Goal: Information Seeking & Learning: Compare options

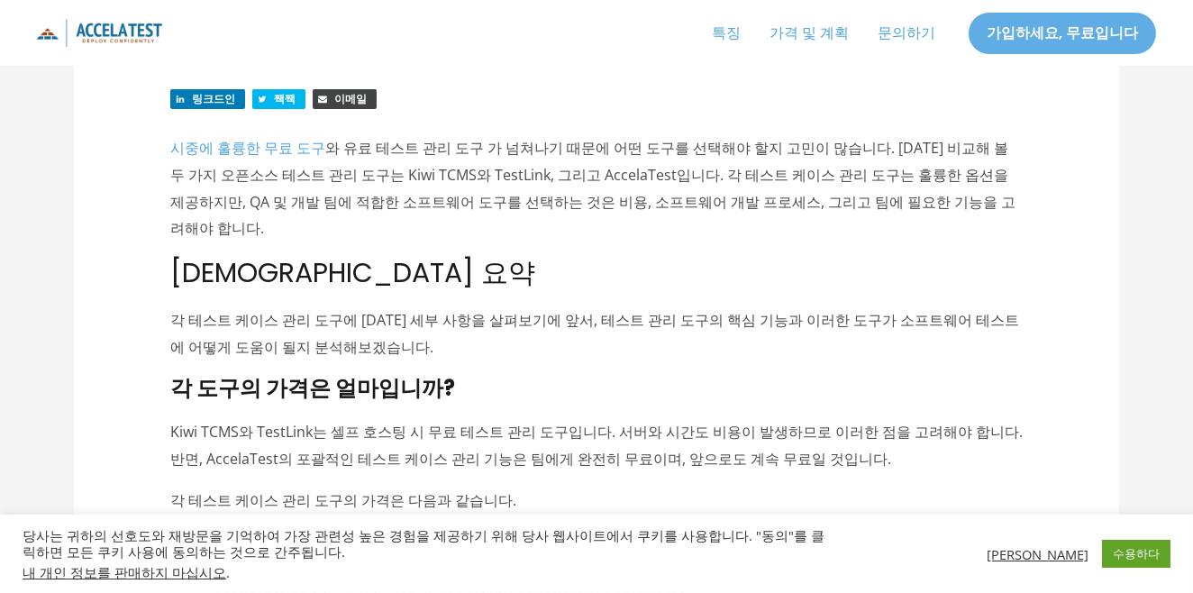
scroll to position [400, 0]
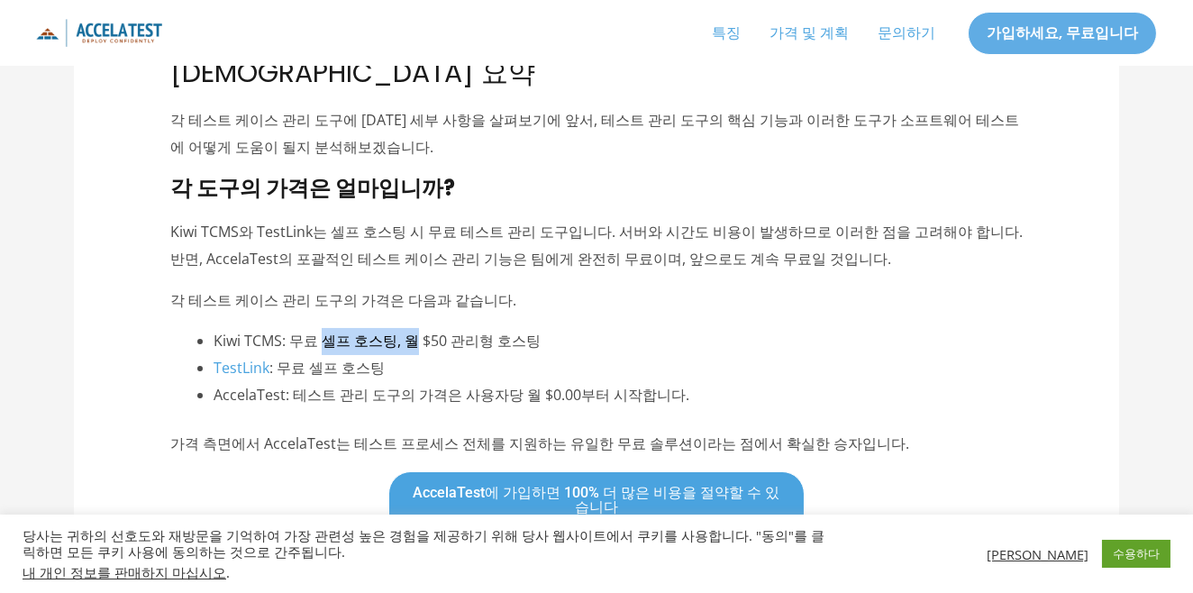
drag, startPoint x: 318, startPoint y: 315, endPoint x: 404, endPoint y: 315, distance: 85.6
click at [405, 331] on font "Kiwi TCMS: 무료 셀프 호스팅, 월 $50 관리형 호스팅" at bounding box center [377, 341] width 327 height 20
click at [404, 331] on font "Kiwi TCMS: 무료 셀프 호스팅, 월 $50 관리형 호스팅" at bounding box center [377, 341] width 327 height 20
drag, startPoint x: 350, startPoint y: 314, endPoint x: 544, endPoint y: 315, distance: 193.7
click at [544, 328] on li "Kiwi TCMS: 무료 셀프 호스팅, 월 $50 관리형 호스팅" at bounding box center [619, 341] width 810 height 27
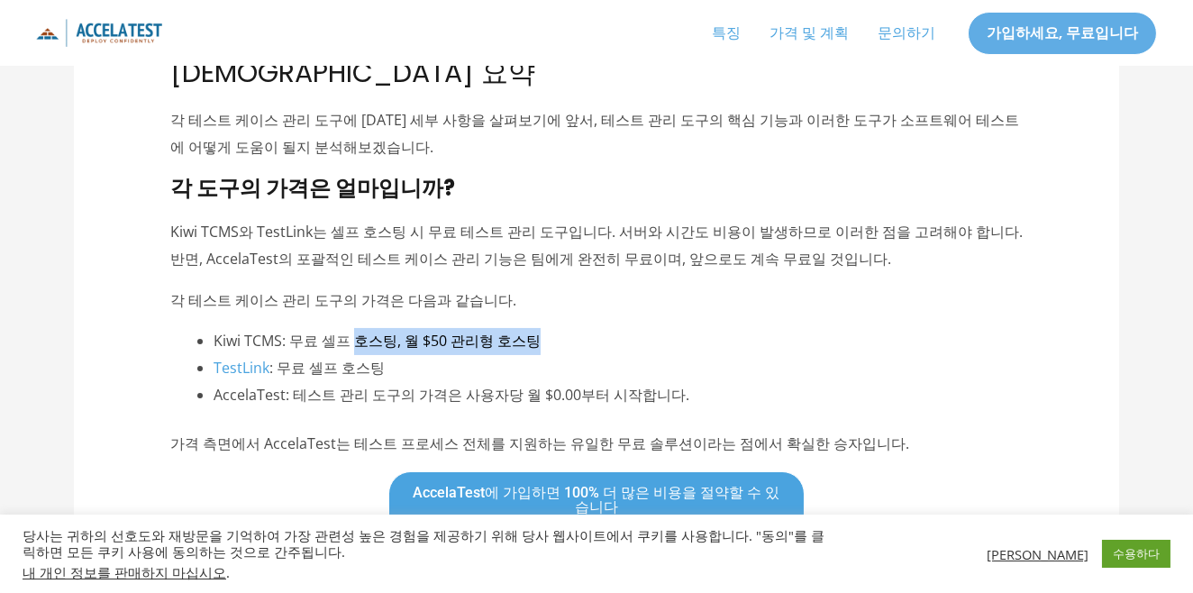
drag, startPoint x: 544, startPoint y: 315, endPoint x: 665, endPoint y: 314, distance: 120.7
click at [545, 328] on li "Kiwi TCMS: 무료 셀프 호스팅, 월 $50 관리형 호스팅" at bounding box center [619, 341] width 810 height 27
click at [678, 328] on li "Kiwi TCMS: 무료 셀프 호스팅, 월 $50 관리형 호스팅" at bounding box center [619, 341] width 810 height 27
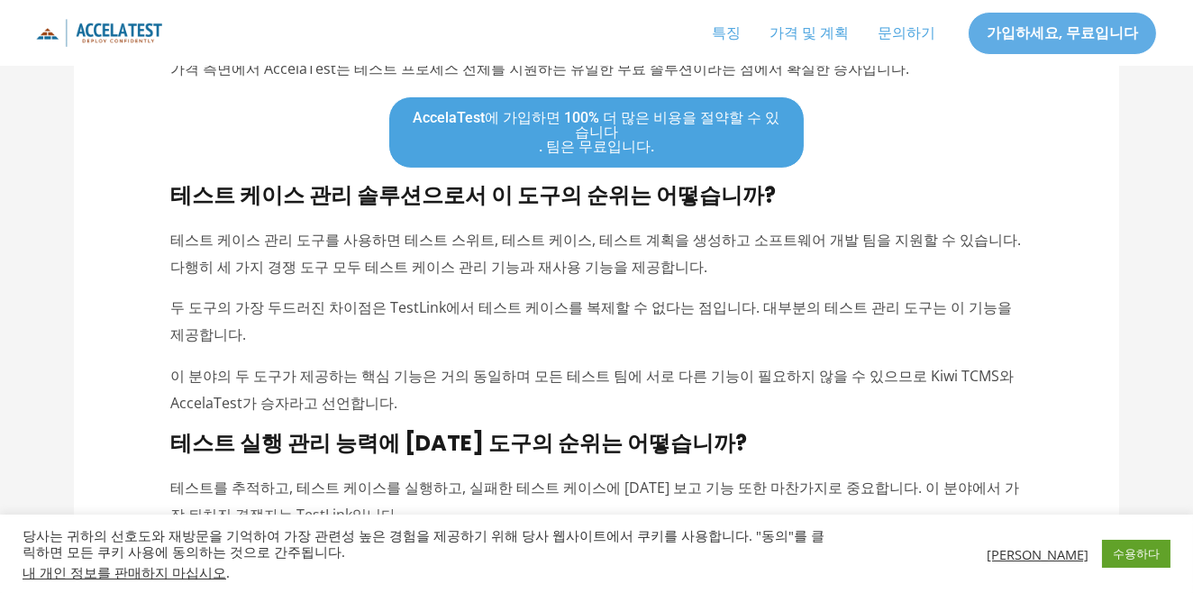
scroll to position [800, 0]
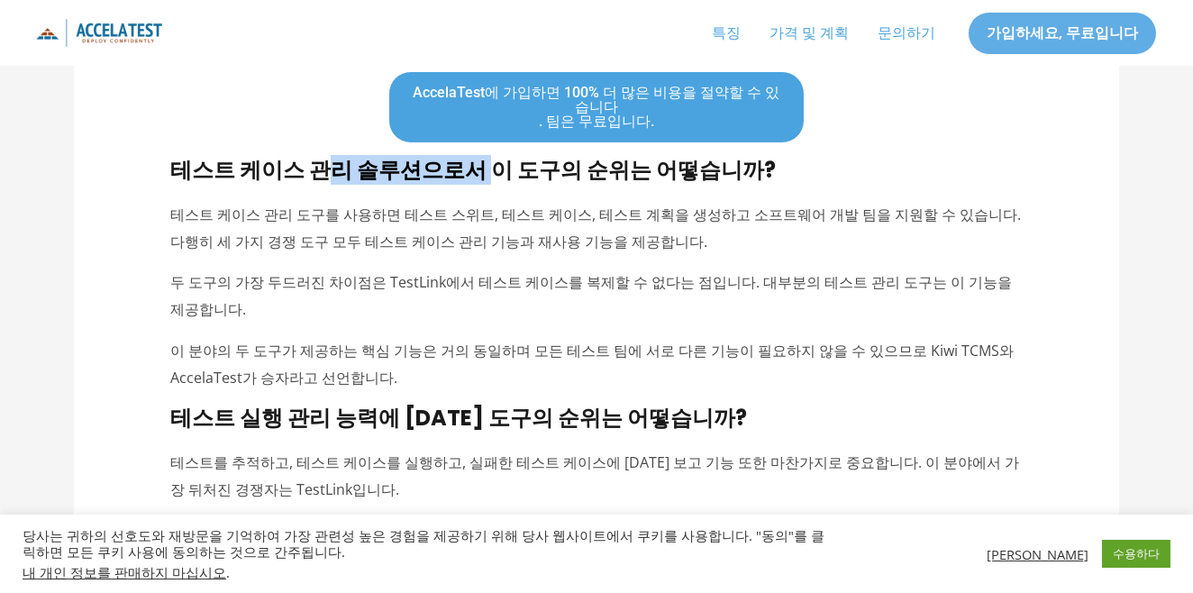
drag, startPoint x: 326, startPoint y: 144, endPoint x: 470, endPoint y: 147, distance: 144.2
click at [470, 155] on font "테스트 케이스 관리 솔루션으로서 이 도구의 순위는 어떻습니까?" at bounding box center [472, 170] width 605 height 30
drag, startPoint x: 383, startPoint y: 145, endPoint x: 641, endPoint y: 154, distance: 257.8
click at [641, 155] on font "테스트 케이스 관리 솔루션으로서 이 도구의 순위는 어떻습니까?" at bounding box center [472, 170] width 605 height 30
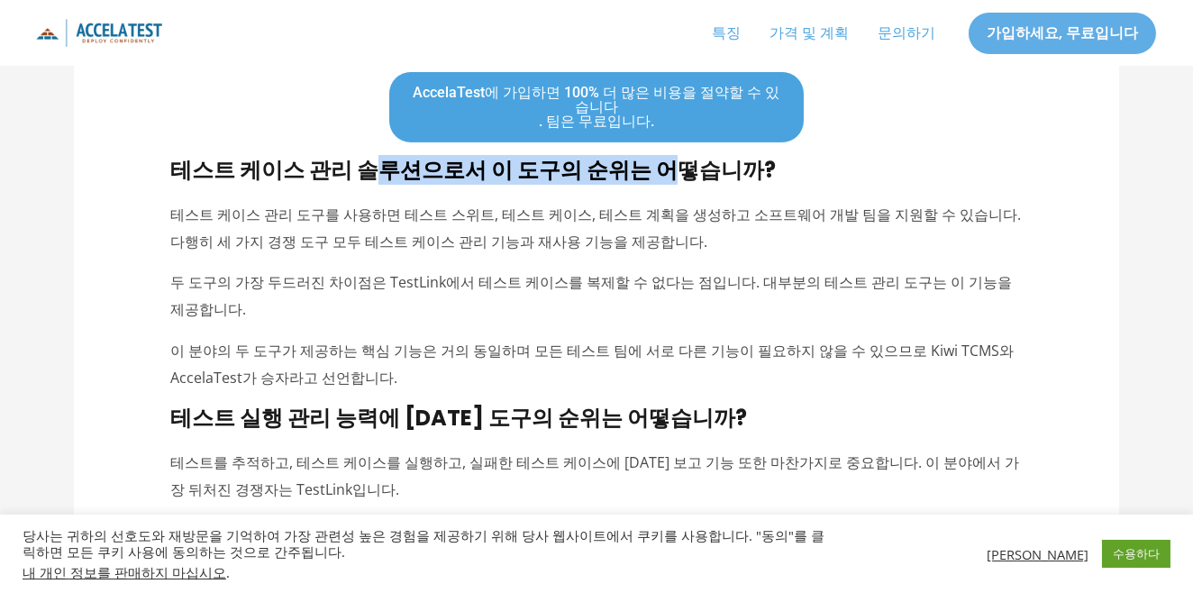
click at [641, 155] on font "테스트 케이스 관리 솔루션으로서 이 도구의 순위는 어떻습니까?" at bounding box center [472, 170] width 605 height 30
drag, startPoint x: 454, startPoint y: 151, endPoint x: 683, endPoint y: 155, distance: 228.9
click at [683, 155] on font "테스트 케이스 관리 솔루션으로서 이 도구의 순위는 어떻습니까?" at bounding box center [472, 170] width 605 height 30
drag, startPoint x: 683, startPoint y: 155, endPoint x: 653, endPoint y: 198, distance: 52.5
click at [683, 156] on font "테스트 케이스 관리 솔루션으로서 이 도구의 순위는 어떻습니까?" at bounding box center [472, 170] width 605 height 30
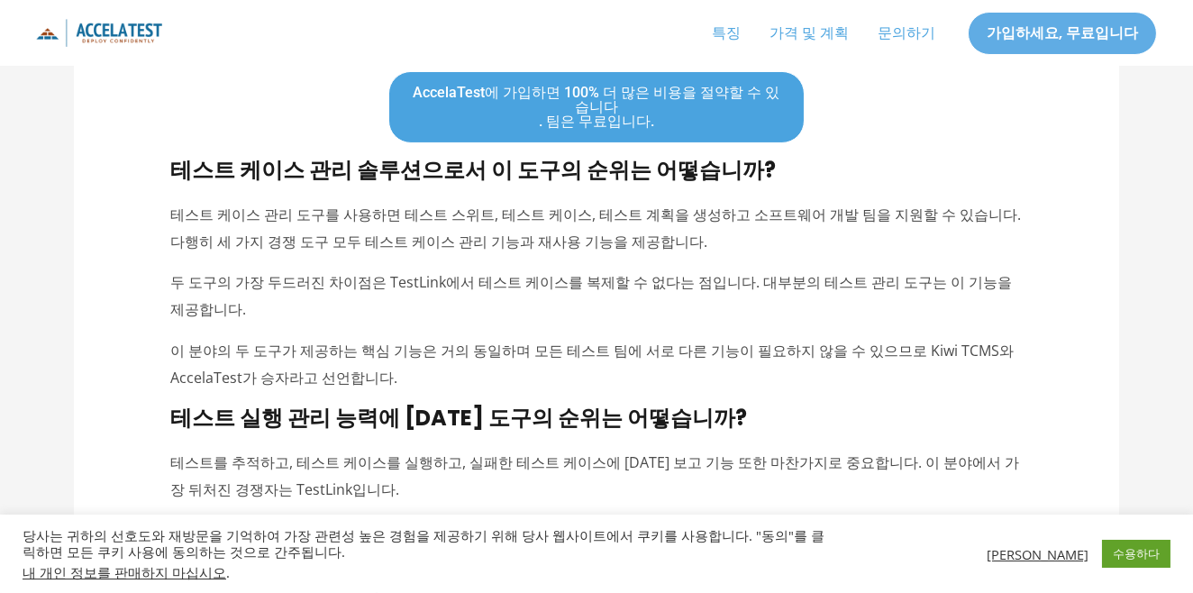
drag, startPoint x: 506, startPoint y: 260, endPoint x: 388, endPoint y: 313, distance: 129.1
click at [505, 272] on font "두 도구의 가장 두드러진 차이점은 TestLink에서 테스트 케이스를 복제할 수 없다는 점입니다. 대부분의 테스트 관리 도구는 이 기능을 제공…" at bounding box center [590, 295] width 841 height 47
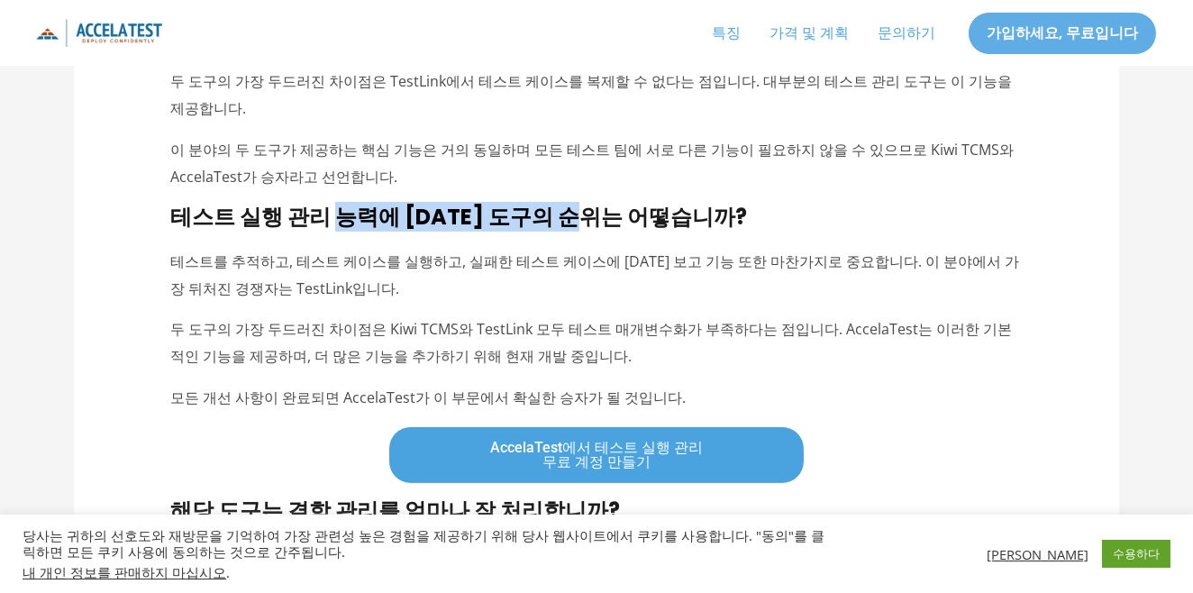
drag, startPoint x: 350, startPoint y: 184, endPoint x: 583, endPoint y: 193, distance: 233.5
click at [583, 202] on font "테스트 실행 관리 능력에 [DATE] 도구의 순위는 어떻습니까?" at bounding box center [458, 217] width 577 height 30
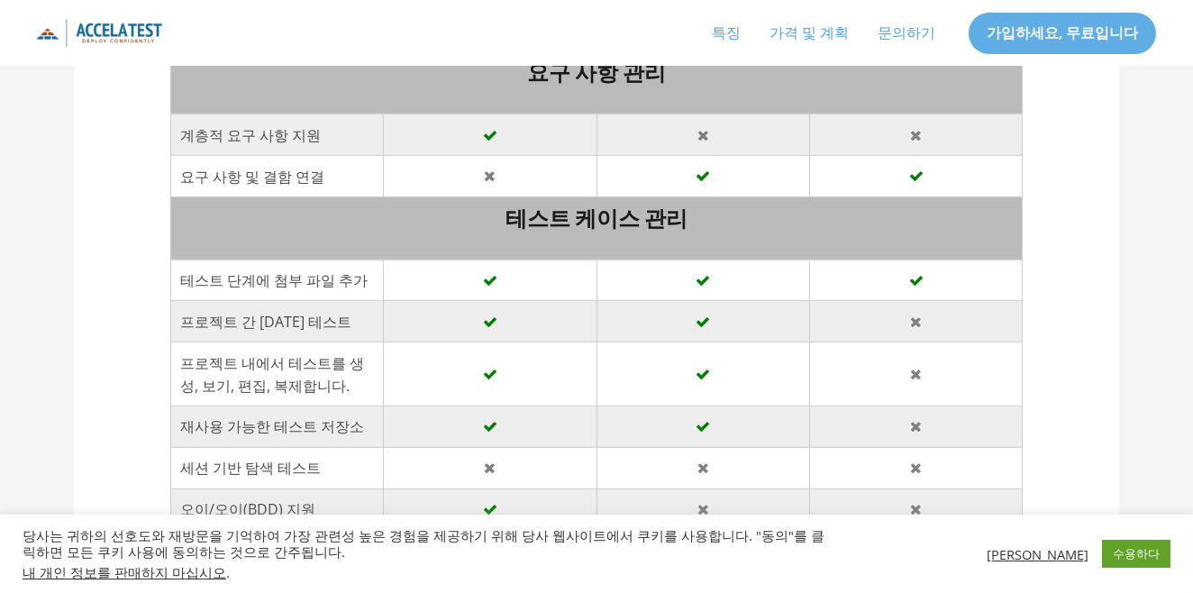
scroll to position [2002, 0]
